Goal: Transaction & Acquisition: Download file/media

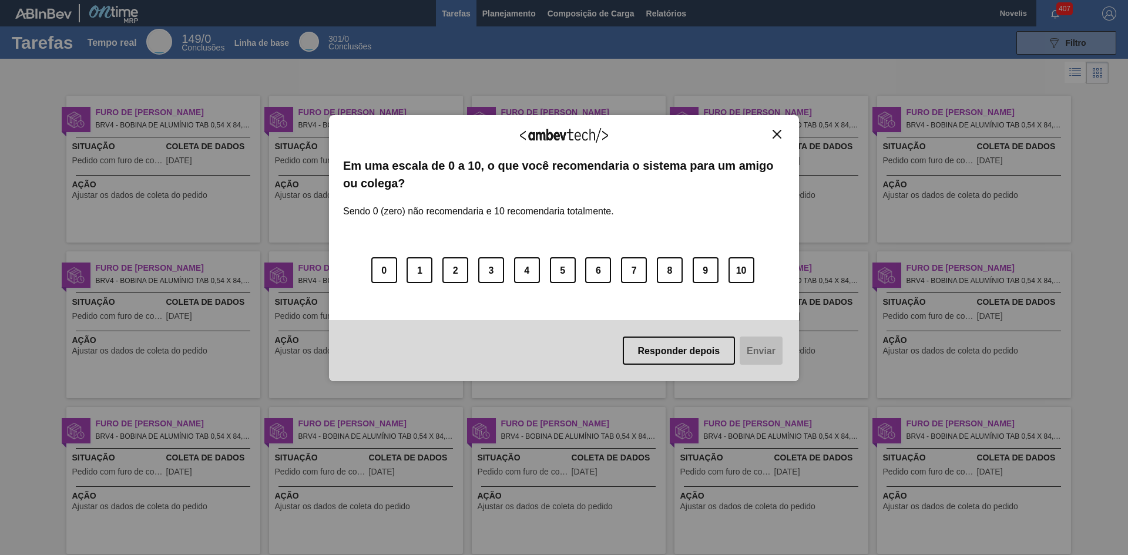
click at [775, 130] on img "Fechar" at bounding box center [777, 134] width 9 height 9
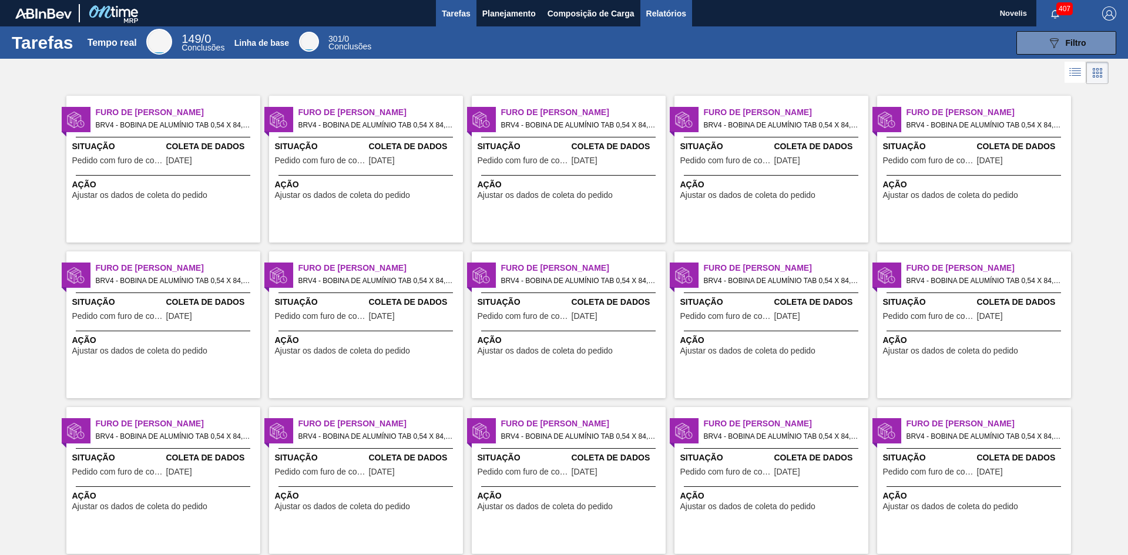
drag, startPoint x: 663, startPoint y: 11, endPoint x: 663, endPoint y: 17, distance: 5.9
click at [663, 11] on font "Relatórios" at bounding box center [666, 13] width 40 height 9
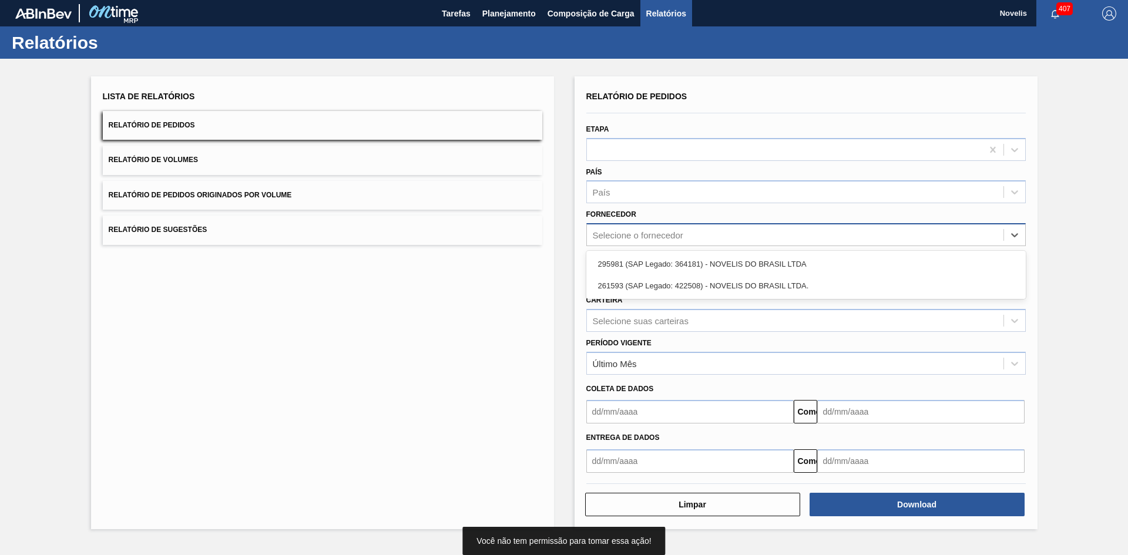
click at [671, 234] on font "Selecione o fornecedor" at bounding box center [638, 235] width 90 height 10
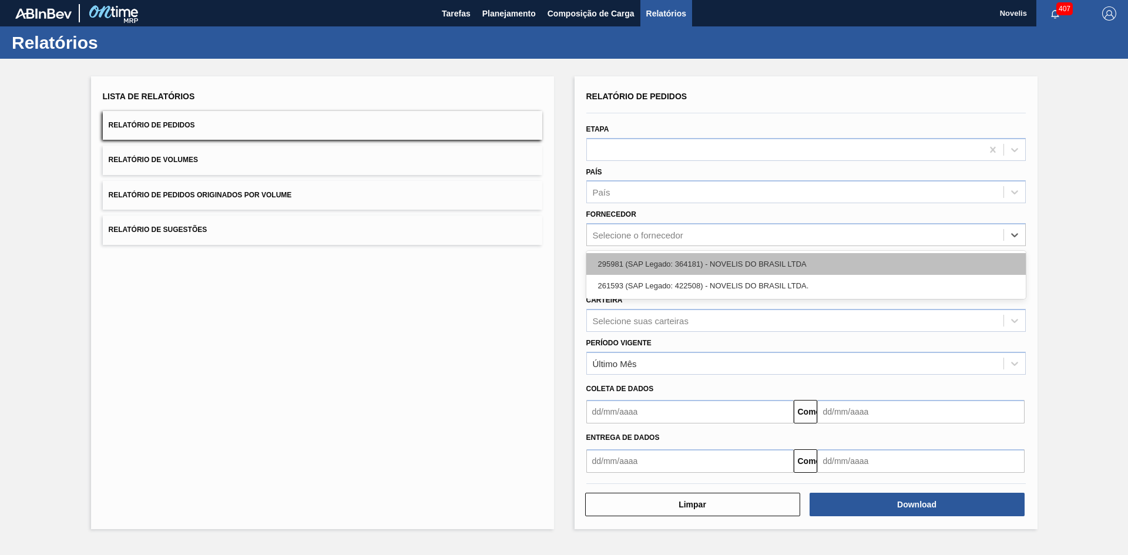
click at [677, 264] on font "295981 (SAP Legado: 364181) - NOVELIS DO BRASIL LTDA" at bounding box center [702, 264] width 209 height 9
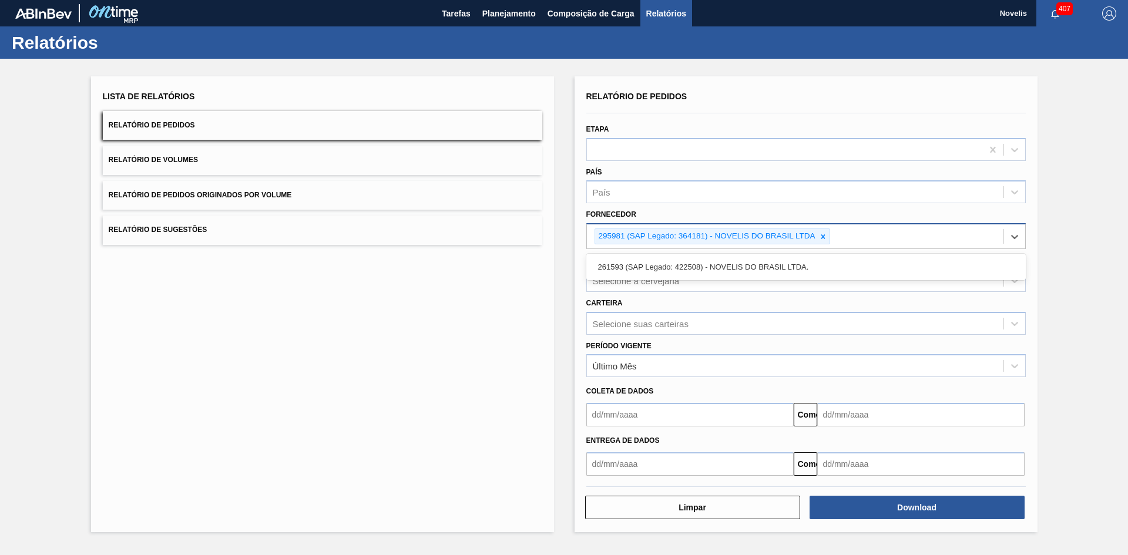
click at [869, 240] on div "295981 (SAP Legado: 364181) - NOVELIS DO BRASIL LTDA" at bounding box center [795, 236] width 417 height 24
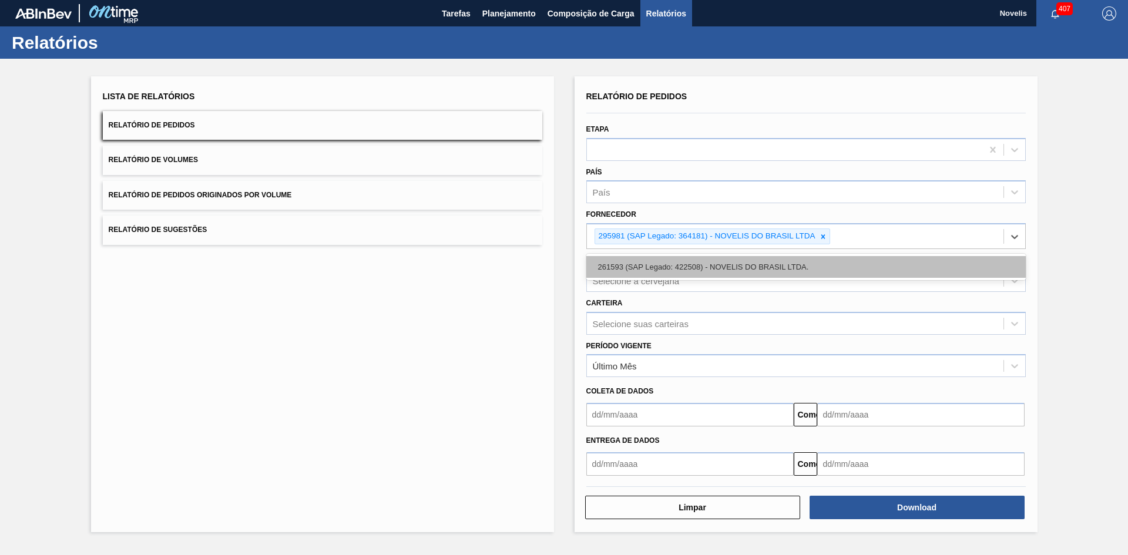
click at [817, 263] on div "261593 (SAP Legado: 422508) - NOVELIS DO BRASIL LTDA." at bounding box center [805, 267] width 439 height 22
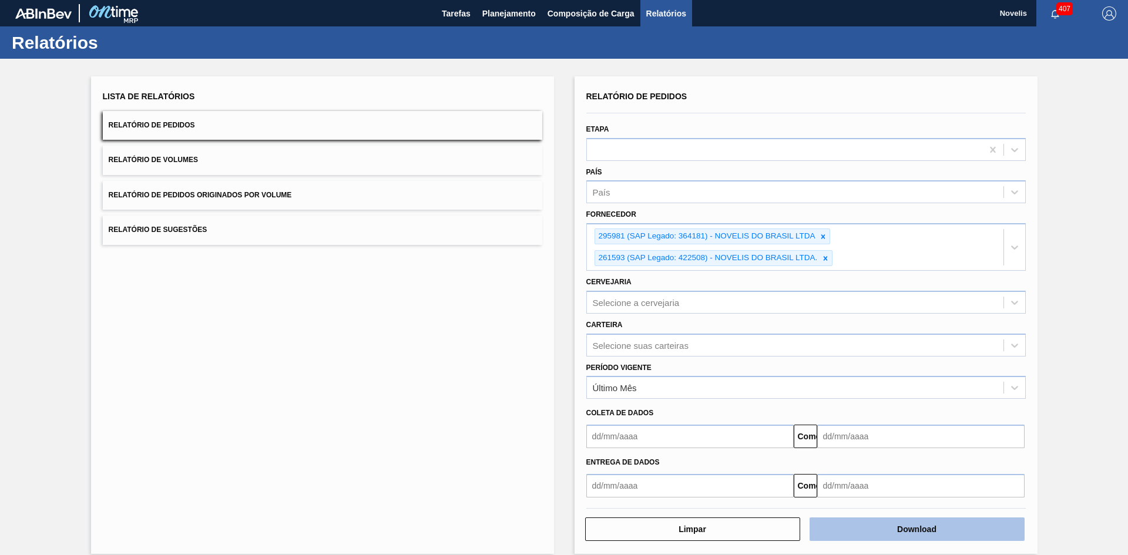
click at [873, 528] on button "Download" at bounding box center [917, 529] width 215 height 23
